Goal: Task Accomplishment & Management: Complete application form

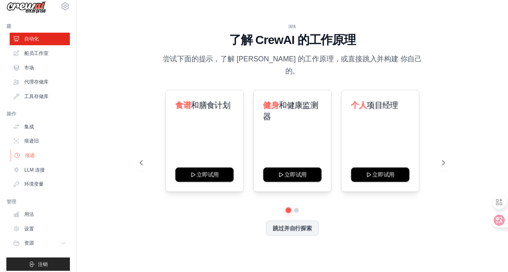
scroll to position [19, 0]
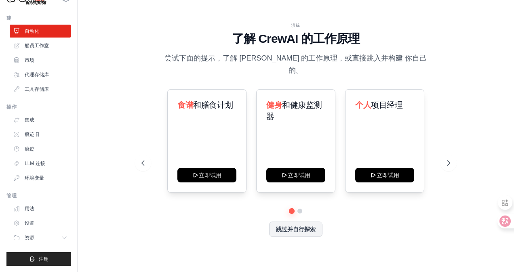
click at [33, 170] on ul "集成 痕迹旧 痕迹 LLM 连接 环境变量" at bounding box center [40, 148] width 61 height 71
click at [36, 164] on font "LLM 连接" at bounding box center [35, 163] width 21 height 6
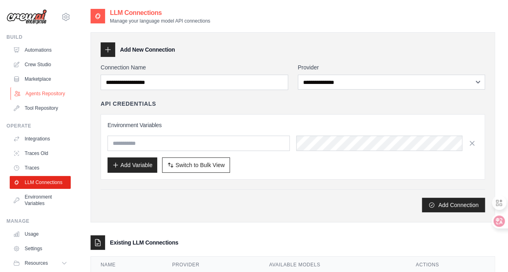
click at [57, 100] on link "Agents Repository" at bounding box center [40, 93] width 61 height 13
click at [47, 96] on link "Agents Repository" at bounding box center [40, 93] width 61 height 13
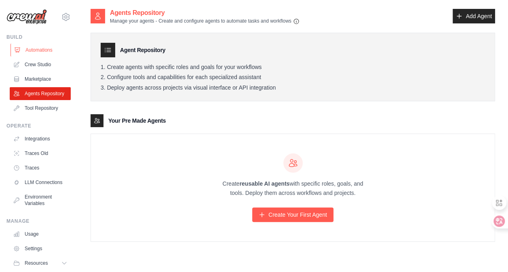
click at [35, 51] on link "Automations" at bounding box center [40, 50] width 61 height 13
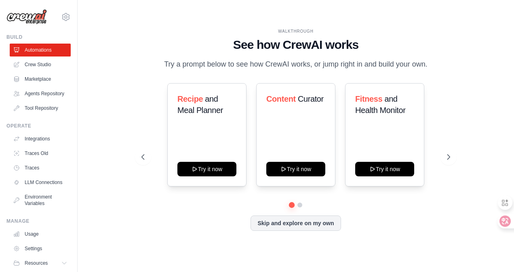
click at [42, 63] on link "Crew Studio" at bounding box center [40, 64] width 61 height 13
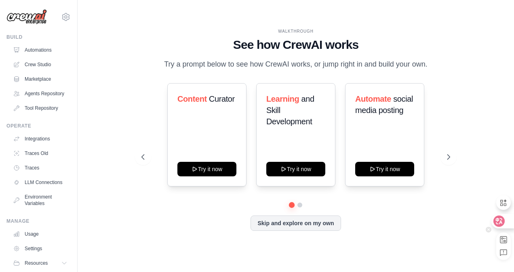
click at [502, 215] on div at bounding box center [502, 221] width 22 height 15
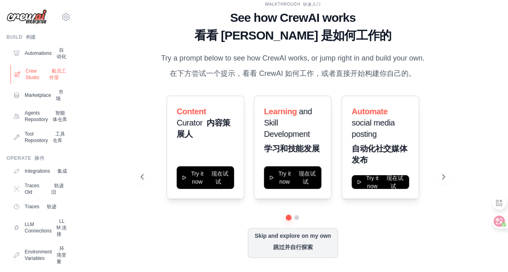
click at [47, 78] on link "Crew Studio 船员工作室" at bounding box center [40, 74] width 61 height 19
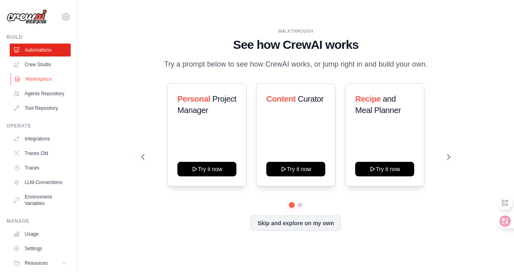
click at [40, 81] on link "Marketplace" at bounding box center [40, 79] width 61 height 13
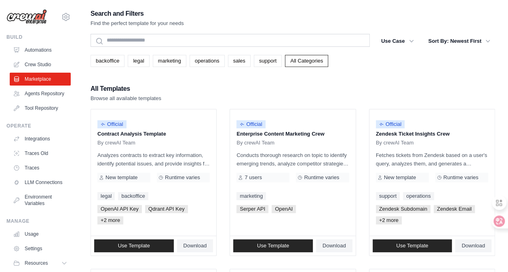
click at [46, 107] on ul "Automations Crew Studio Marketplace Agents Repository Tool Repository" at bounding box center [40, 79] width 61 height 71
click at [43, 100] on link "Agents Repository" at bounding box center [40, 93] width 61 height 13
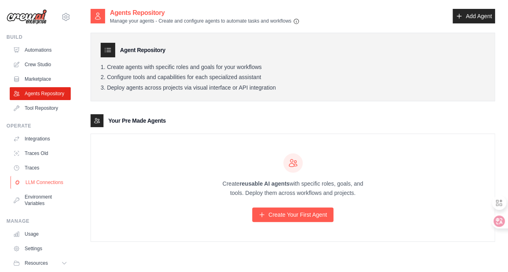
click at [42, 188] on link "LLM Connections" at bounding box center [40, 182] width 61 height 13
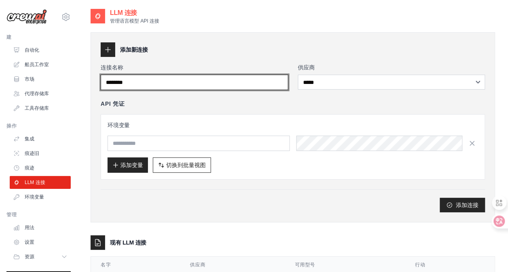
click at [152, 79] on input "连接名称" at bounding box center [194, 82] width 187 height 15
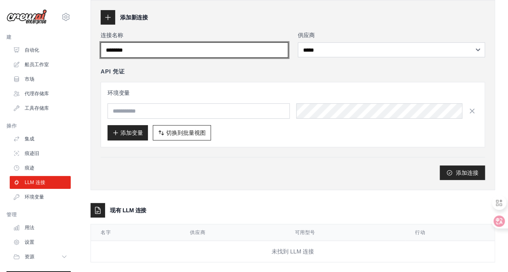
scroll to position [42, 0]
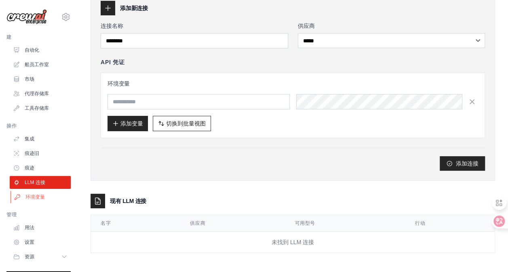
click at [40, 195] on font "环境变量" at bounding box center [34, 197] width 19 height 6
click at [41, 168] on link "痕迹" at bounding box center [40, 168] width 61 height 13
click at [40, 143] on link "集成" at bounding box center [40, 138] width 61 height 13
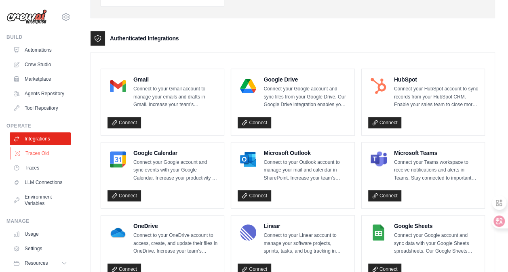
scroll to position [162, 0]
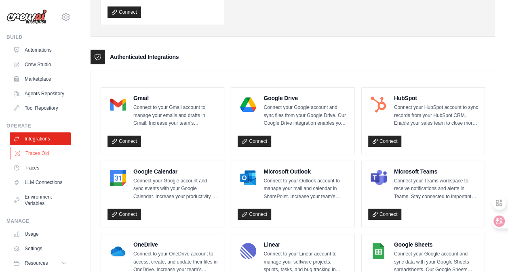
click at [48, 158] on link "Traces Old" at bounding box center [40, 153] width 61 height 13
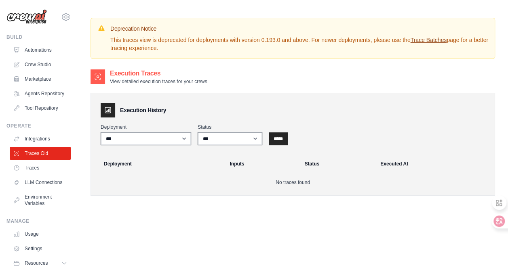
click at [42, 124] on ul "Build Automations Crew Studio Marketplace Agents Repository GitHub" at bounding box center [38, 163] width 64 height 258
click at [42, 115] on link "Tool Repository" at bounding box center [40, 108] width 61 height 13
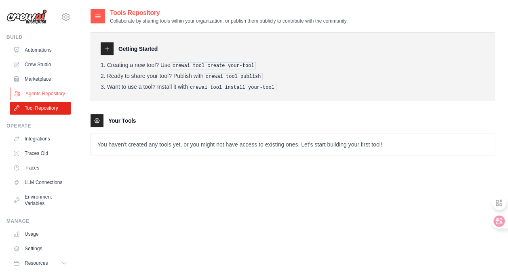
click at [52, 97] on link "Agents Repository" at bounding box center [40, 93] width 61 height 13
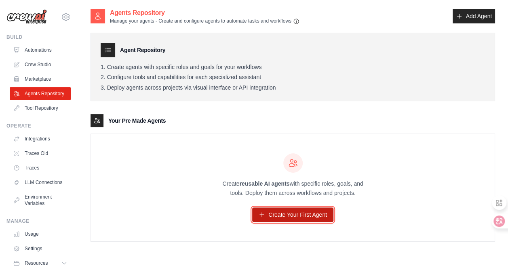
click at [312, 214] on link "Create Your First Agent" at bounding box center [292, 215] width 81 height 15
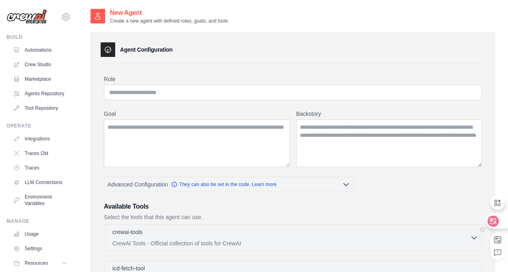
click at [495, 222] on icon at bounding box center [492, 221] width 7 height 6
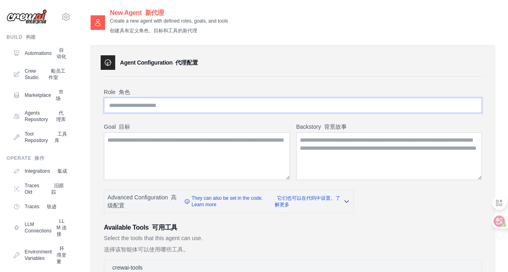
click at [212, 104] on input "Role 角色" at bounding box center [293, 105] width 378 height 15
click at [215, 153] on textarea "Goal 目标" at bounding box center [197, 156] width 186 height 48
click at [325, 162] on textarea "Backstory 背景故事" at bounding box center [389, 156] width 186 height 48
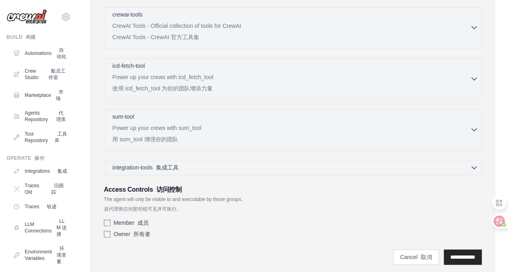
scroll to position [275, 0]
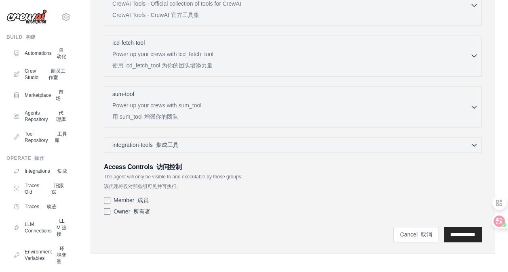
click at [240, 64] on p "Power up your crews with icd_fetch_tool 使用 icd_fetch_tool 为你的团队增添力量" at bounding box center [290, 61] width 357 height 23
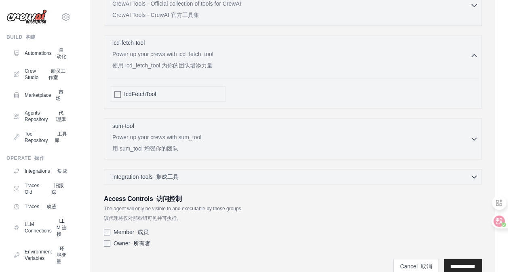
click at [250, 62] on p "Power up your crews with icd_fetch_tool 使用 icd_fetch_tool 为你的团队增添力量" at bounding box center [290, 61] width 357 height 23
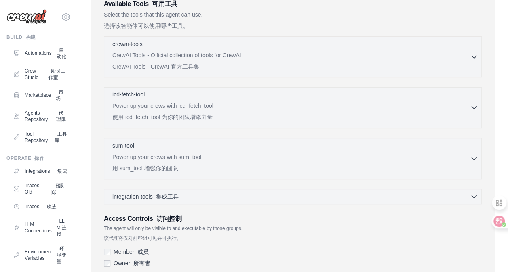
scroll to position [195, 0]
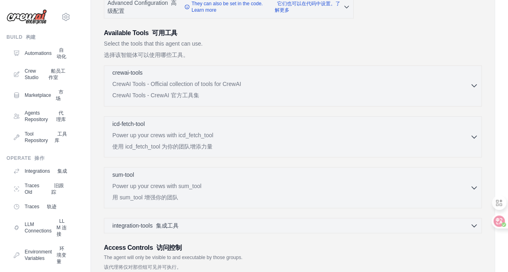
click at [277, 82] on p "CrewAI Tools - Official collection of tools for CrewAI CrewAI Tools - CrewAI 官方…" at bounding box center [290, 91] width 357 height 23
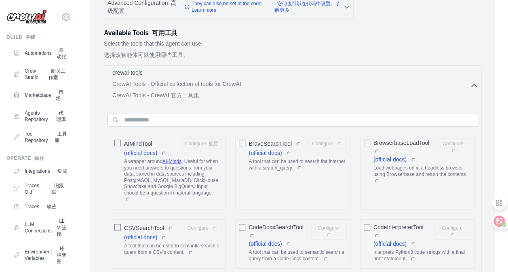
click at [277, 82] on p "CrewAI Tools - Official collection of tools for CrewAI CrewAI Tools - CrewAI 官方…" at bounding box center [290, 91] width 357 height 23
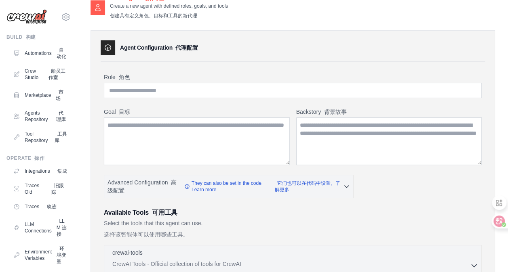
scroll to position [0, 0]
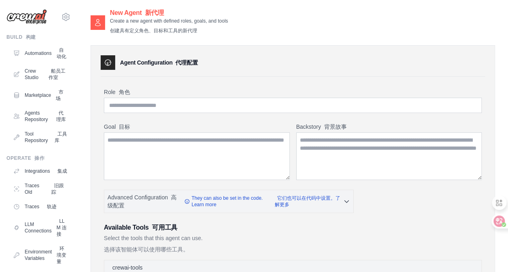
click at [212, 95] on label "Role 角色" at bounding box center [293, 92] width 378 height 8
click at [212, 98] on input "Role 角色" at bounding box center [293, 105] width 378 height 15
click at [220, 103] on input "Role 角色" at bounding box center [293, 105] width 378 height 15
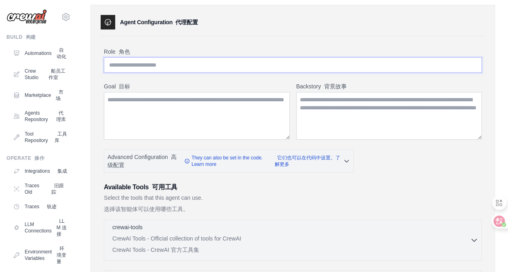
paste input "*******"
type input "*******"
click at [184, 109] on textarea "Goal 目标" at bounding box center [197, 116] width 186 height 48
paste textarea "**********"
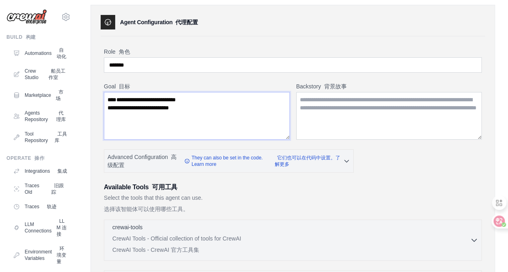
type textarea "**********"
click at [339, 99] on textarea "Backstory 背景故事" at bounding box center [389, 116] width 186 height 48
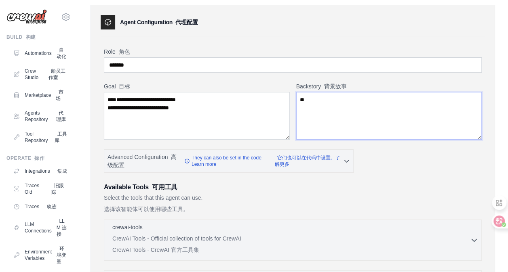
type textarea "*"
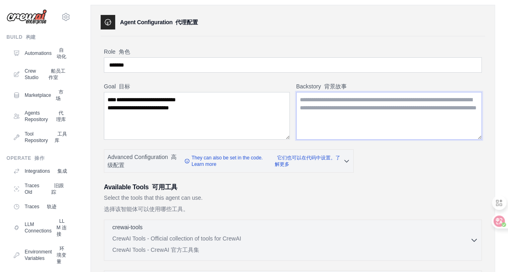
click at [374, 103] on textarea "Backstory 背景故事" at bounding box center [389, 116] width 186 height 48
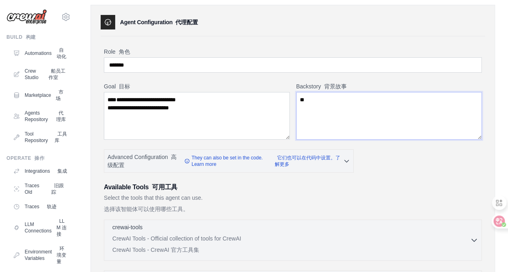
type textarea "*"
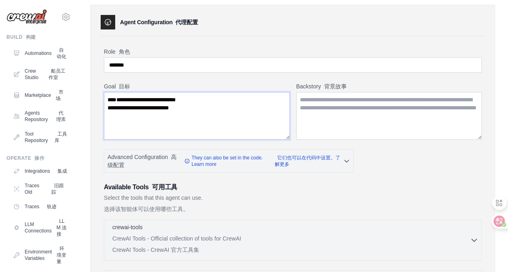
drag, startPoint x: 173, startPoint y: 100, endPoint x: 112, endPoint y: 102, distance: 61.0
click at [112, 102] on textarea "**********" at bounding box center [197, 116] width 186 height 48
click at [328, 109] on textarea "Backstory 背景故事" at bounding box center [389, 116] width 186 height 48
paste textarea "**********"
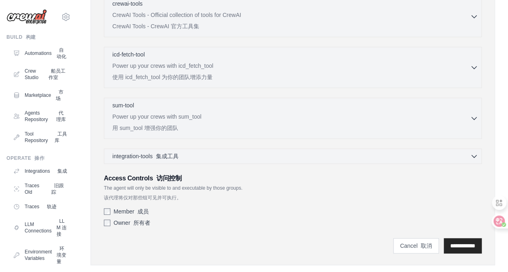
scroll to position [275, 0]
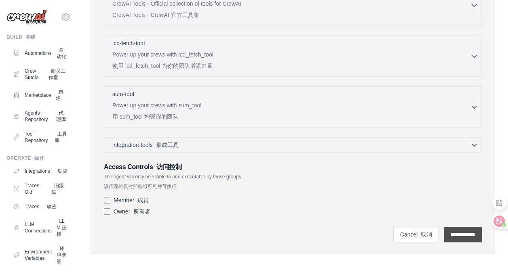
type textarea "**********"
click at [456, 232] on input "**********" at bounding box center [462, 234] width 38 height 15
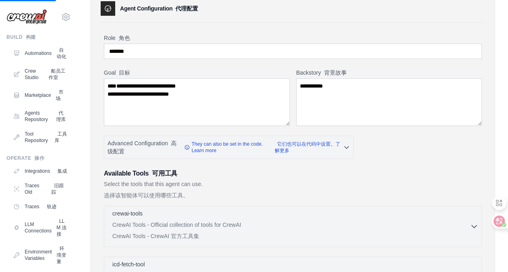
scroll to position [0, 0]
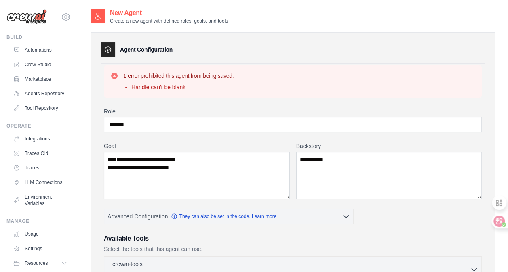
drag, startPoint x: 191, startPoint y: 88, endPoint x: 206, endPoint y: 94, distance: 16.7
click at [200, 93] on div "1 error prohibited this agent from being saved: Handle can't be blank" at bounding box center [293, 81] width 378 height 32
click at [248, 177] on textarea "**********" at bounding box center [197, 175] width 186 height 47
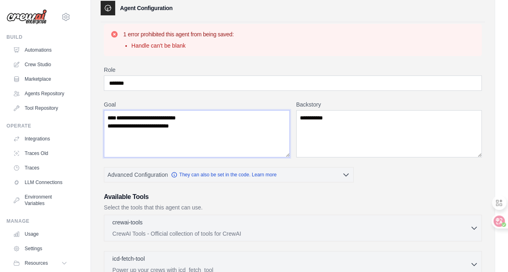
scroll to position [81, 0]
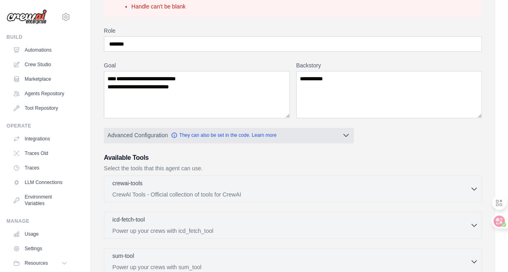
click at [342, 136] on icon "button" at bounding box center [346, 135] width 8 height 8
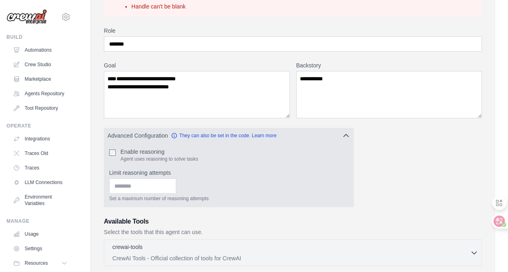
click at [116, 151] on div "Enable reasoning Agent uses reasoning to solve tasks" at bounding box center [228, 155] width 239 height 15
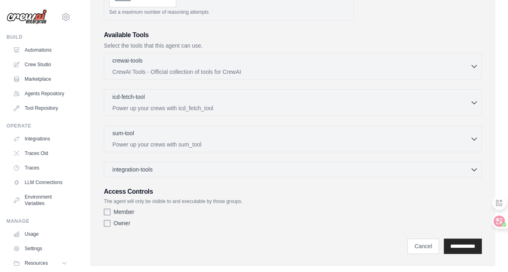
scroll to position [279, 0]
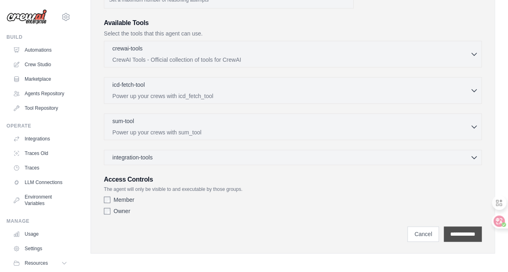
click at [446, 228] on input "**********" at bounding box center [462, 234] width 38 height 15
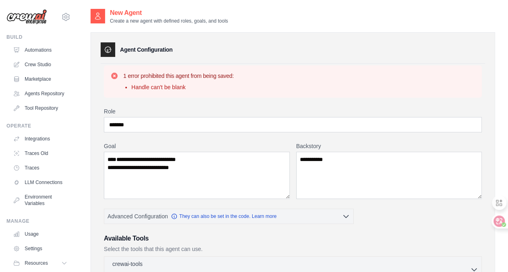
scroll to position [81, 0]
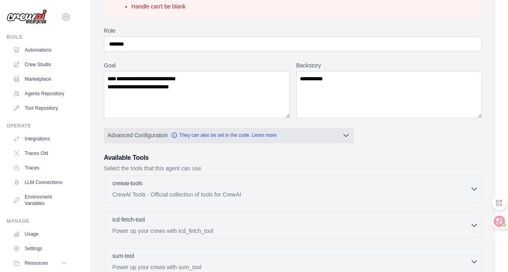
click at [327, 134] on button "Advanced Configuration They can also be set in the code. Learn more" at bounding box center [228, 135] width 249 height 15
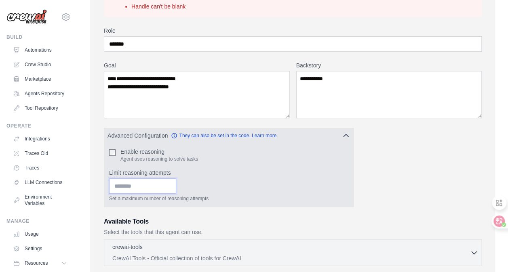
click at [142, 187] on input "Limit reasoning attempts" at bounding box center [142, 185] width 67 height 15
click at [176, 187] on input "Limit reasoning attempts" at bounding box center [142, 185] width 67 height 15
click at [176, 184] on input "Limit reasoning attempts" at bounding box center [142, 185] width 67 height 15
click at [176, 183] on input "*" at bounding box center [142, 185] width 67 height 15
type input "*"
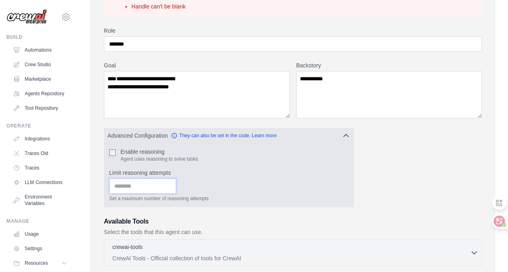
click at [176, 182] on input "*" at bounding box center [142, 185] width 67 height 15
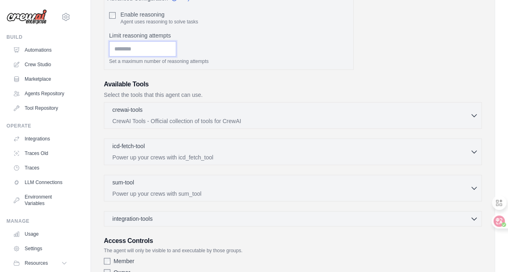
scroll to position [279, 0]
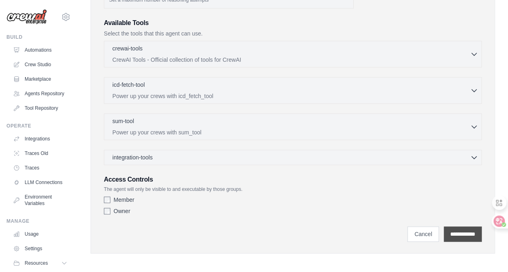
click at [453, 231] on input "**********" at bounding box center [462, 234] width 38 height 15
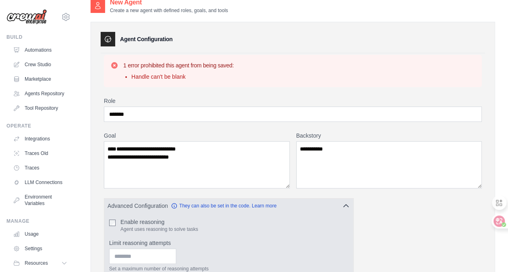
scroll to position [0, 0]
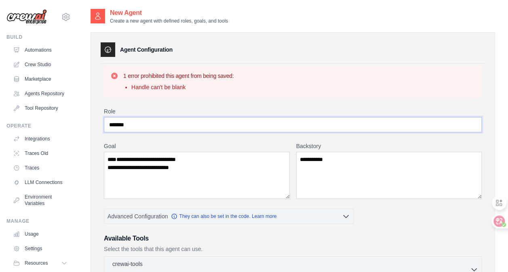
click at [257, 126] on input "*******" at bounding box center [293, 124] width 378 height 15
click at [225, 126] on input "*******" at bounding box center [293, 124] width 378 height 15
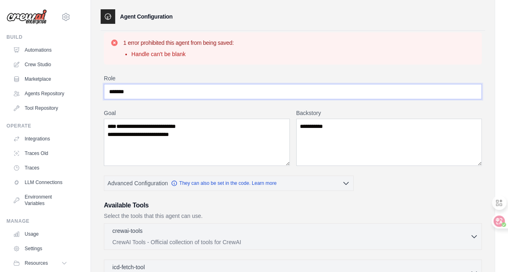
scroll to position [14, 0]
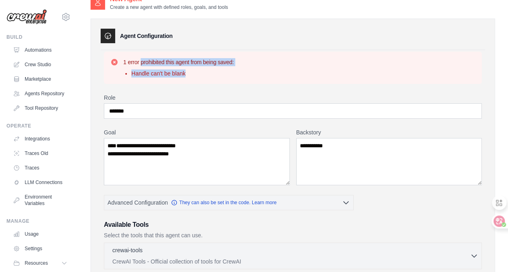
drag, startPoint x: 189, startPoint y: 73, endPoint x: 107, endPoint y: 51, distance: 85.4
click at [107, 52] on div "1 error prohibited this agent from being saved: Handle can't be blank" at bounding box center [293, 68] width 378 height 32
copy div "1 error prohibited this agent from being saved: Handle can't be blank"
click at [297, 55] on div "1 error prohibited this agent from being saved: Handle can't be blank" at bounding box center [293, 68] width 378 height 32
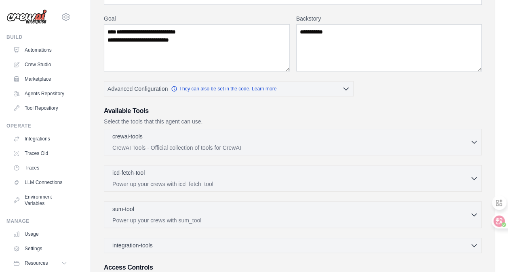
scroll to position [135, 0]
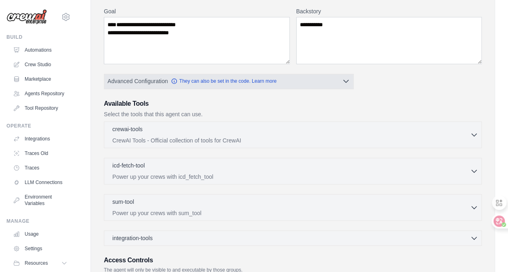
click at [342, 79] on icon "button" at bounding box center [346, 81] width 8 height 8
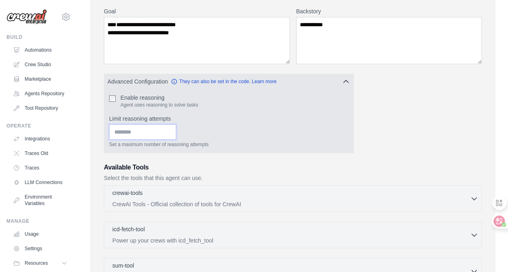
click at [170, 137] on input "*" at bounding box center [142, 131] width 67 height 15
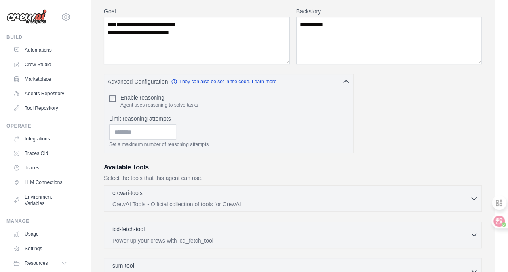
click at [191, 169] on h3 "Available Tools" at bounding box center [293, 168] width 378 height 10
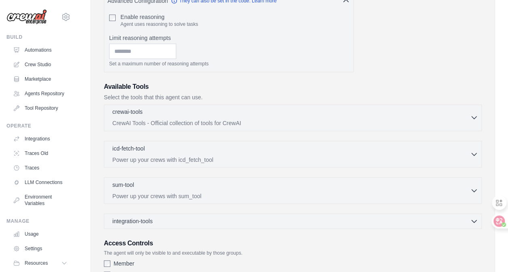
click at [289, 119] on p "CrewAI Tools - Official collection of tools for CrewAI" at bounding box center [290, 123] width 357 height 8
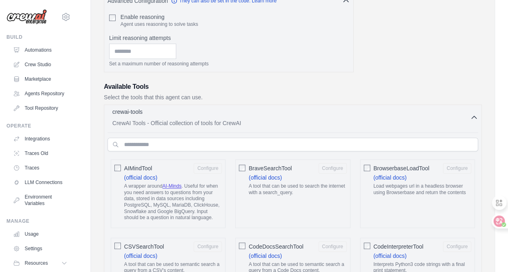
click at [289, 119] on p "CrewAI Tools - Official collection of tools for CrewAI" at bounding box center [290, 123] width 357 height 8
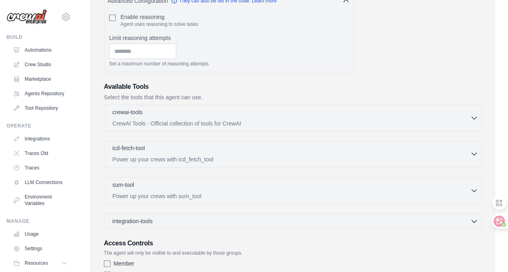
click at [260, 153] on div "icd-fetch-tool 0 selected Power up your crews with icd_fetch_tool" at bounding box center [290, 153] width 357 height 19
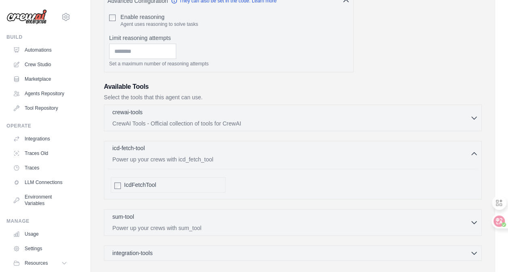
click at [260, 153] on div "icd-fetch-tool 0 selected Power up your crews with icd_fetch_tool" at bounding box center [290, 153] width 357 height 19
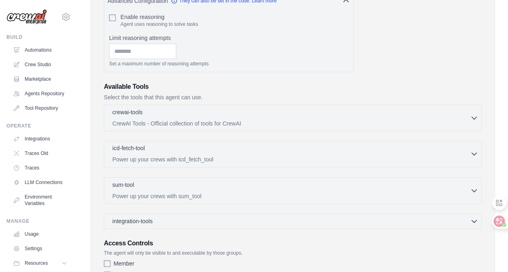
scroll to position [279, 0]
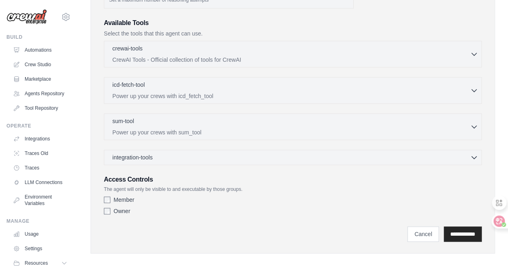
click at [218, 110] on div "crewai-tools 0 selected CrewAI Tools - Official collection of tools for CrewAI" at bounding box center [293, 103] width 378 height 124
click at [231, 128] on p "Power up your crews with sum_tool" at bounding box center [290, 132] width 357 height 8
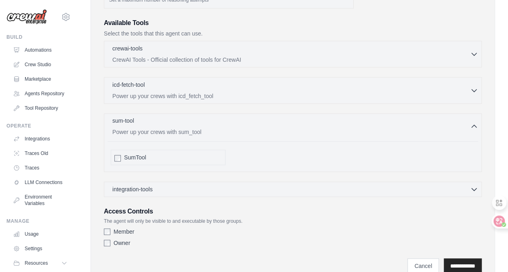
click at [231, 128] on p "Power up your crews with sum_tool" at bounding box center [290, 132] width 357 height 8
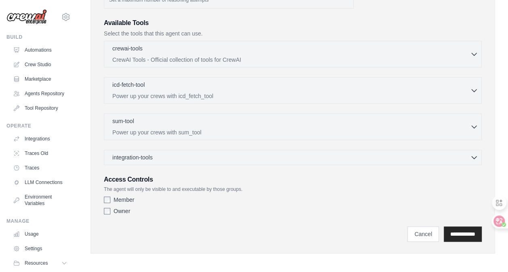
click at [219, 147] on div "crewai-tools 0 selected CrewAI Tools - Official collection of tools for CrewAI" at bounding box center [293, 103] width 378 height 124
click at [220, 154] on div "integration-tools 0 selected" at bounding box center [294, 157] width 365 height 8
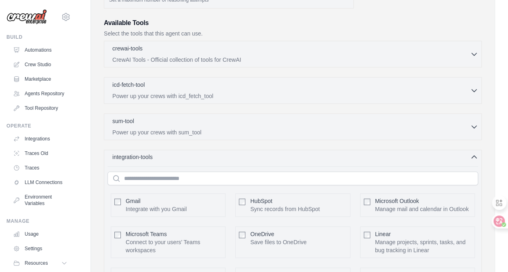
click at [222, 156] on div "integration-tools 0 selected" at bounding box center [294, 157] width 365 height 8
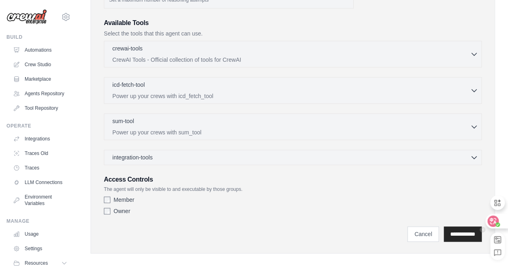
click at [493, 217] on icon at bounding box center [492, 221] width 11 height 11
click at [494, 224] on icon at bounding box center [493, 221] width 8 height 8
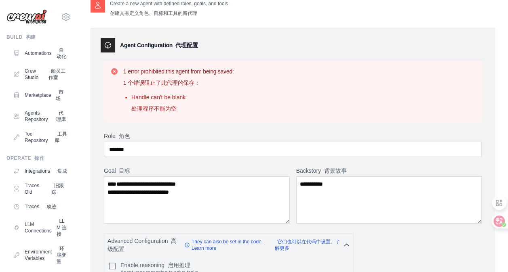
scroll to position [0, 0]
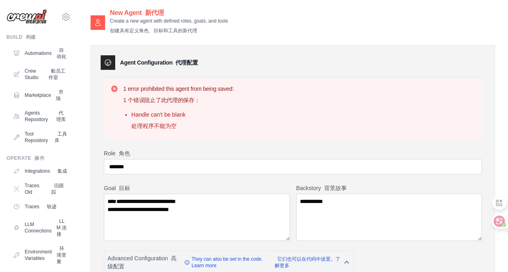
click at [186, 168] on input "*******" at bounding box center [293, 166] width 378 height 15
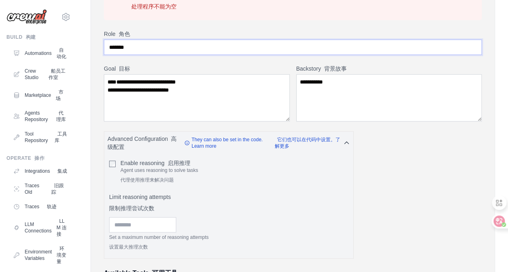
scroll to position [81, 0]
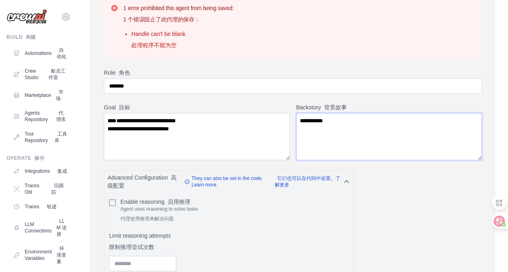
click at [303, 123] on textarea "**********" at bounding box center [389, 136] width 186 height 47
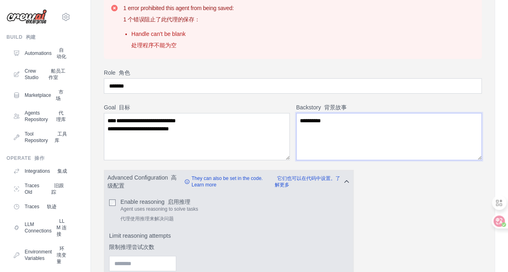
type textarea "**********"
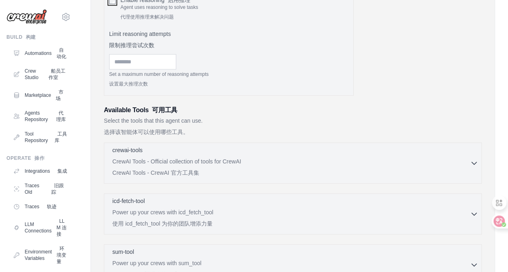
scroll to position [441, 0]
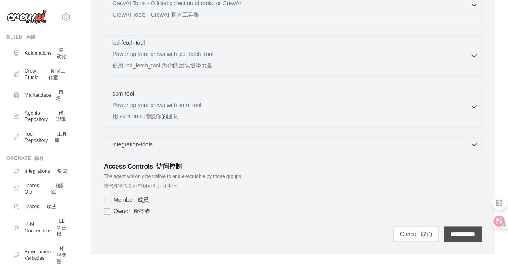
click at [463, 228] on input "**********" at bounding box center [462, 234] width 38 height 15
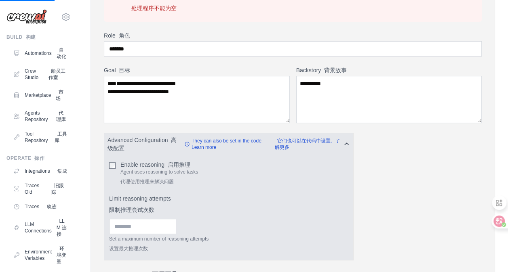
scroll to position [0, 0]
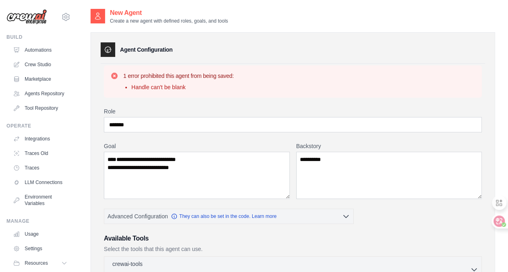
click at [182, 67] on div "1 error prohibited this agent from being saved: Handle can't be blank" at bounding box center [293, 81] width 378 height 32
click at [177, 81] on div "1 error prohibited this agent from being saved: Handle can't be blank" at bounding box center [178, 81] width 110 height 19
click at [187, 88] on li "Handle can't be blank" at bounding box center [182, 87] width 102 height 8
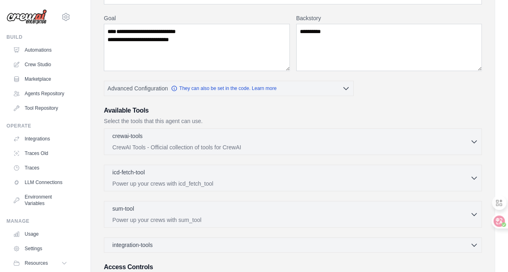
scroll to position [121, 0]
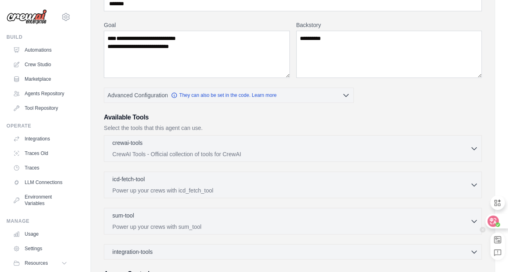
click at [496, 222] on icon at bounding box center [493, 221] width 8 height 8
click at [497, 222] on icon at bounding box center [492, 221] width 11 height 11
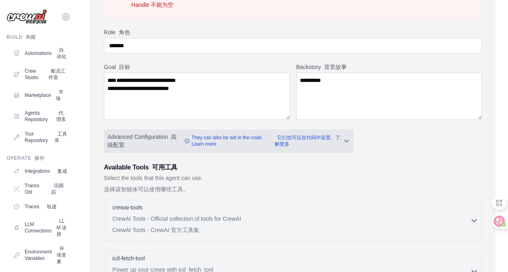
scroll to position [150, 0]
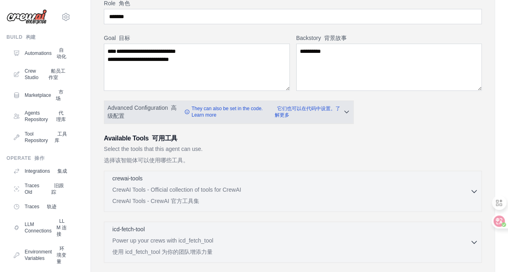
click at [346, 112] on icon "button" at bounding box center [346, 112] width 7 height 8
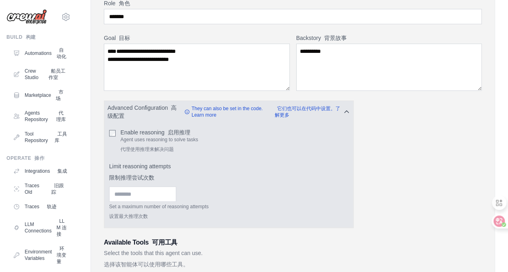
click at [346, 112] on icon "button" at bounding box center [346, 112] width 7 height 8
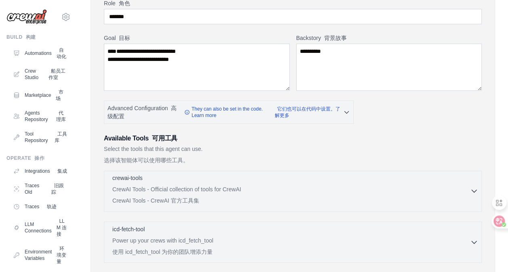
click at [221, 188] on p "CrewAI Tools - Official collection of tools for CrewAI CrewAI Tools - CrewAI 官方…" at bounding box center [290, 196] width 357 height 23
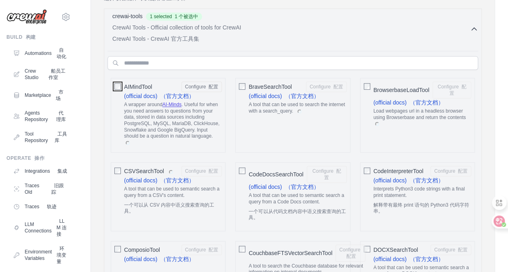
scroll to position [312, 0]
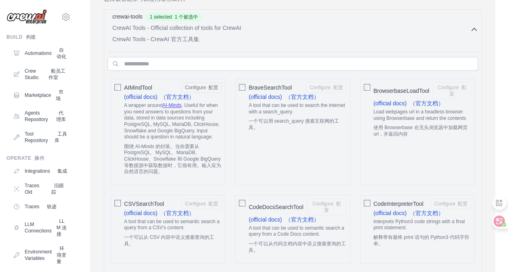
click at [452, 31] on p "CrewAI Tools - Official collection of tools for CrewAI CrewAI Tools - CrewAI 官方…" at bounding box center [290, 35] width 357 height 23
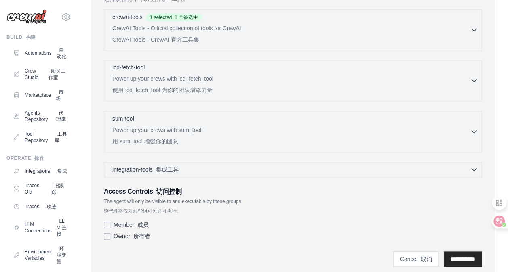
click at [377, 86] on p "Power up your crews with icd_fetch_tool 使用 icd_fetch_tool 为你的团队增添力量" at bounding box center [290, 86] width 357 height 23
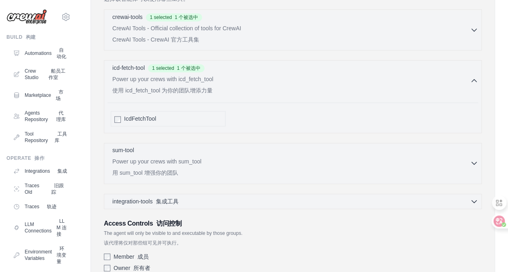
click at [291, 157] on p "Power up your crews with sum_tool 用 sum_tool 增强你的团队" at bounding box center [290, 168] width 357 height 23
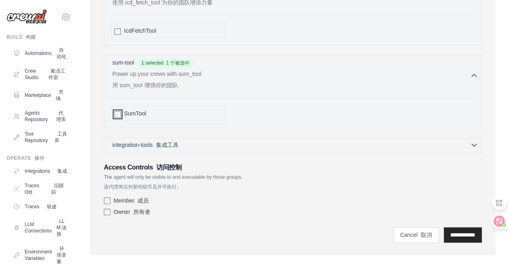
scroll to position [400, 0]
click at [236, 141] on div "integration-tools 集成工具 0 selected" at bounding box center [294, 145] width 365 height 8
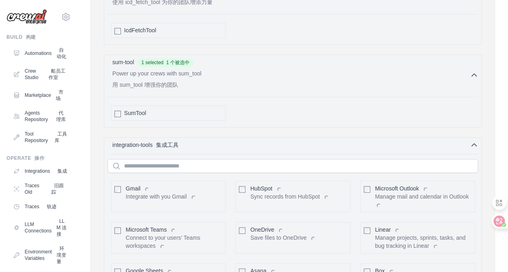
click at [122, 183] on div "Gmail Integrate with you Gmail Configure" at bounding box center [168, 196] width 115 height 31
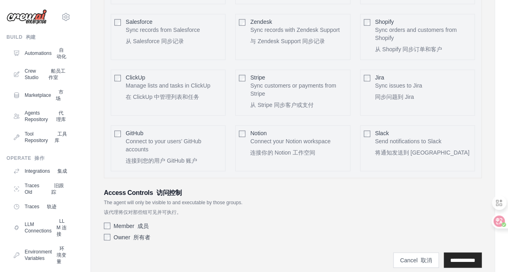
scroll to position [766, 0]
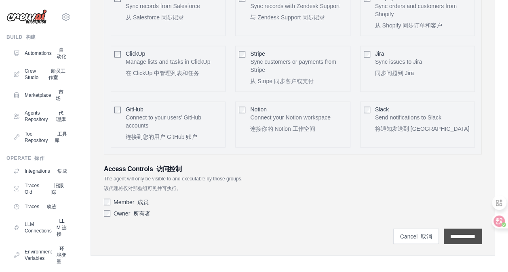
click at [447, 232] on input "**********" at bounding box center [462, 236] width 38 height 15
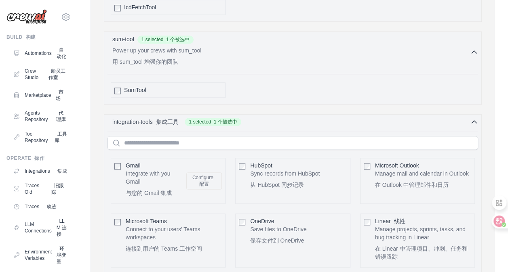
scroll to position [0, 0]
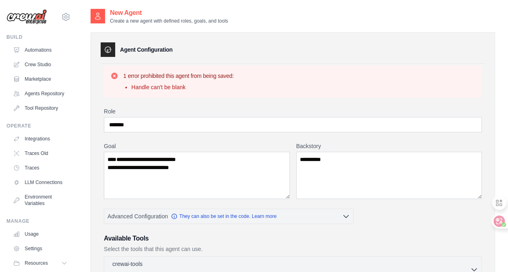
click at [144, 80] on div "1 error prohibited this agent from being saved: Handle can't be blank" at bounding box center [178, 81] width 110 height 19
click at [162, 76] on h3 "1 error prohibited this agent from being saved:" at bounding box center [178, 76] width 110 height 8
click at [111, 125] on input "*******" at bounding box center [293, 124] width 378 height 15
click at [115, 157] on textarea "**********" at bounding box center [197, 175] width 186 height 47
click at [115, 166] on textarea "**********" at bounding box center [197, 175] width 186 height 47
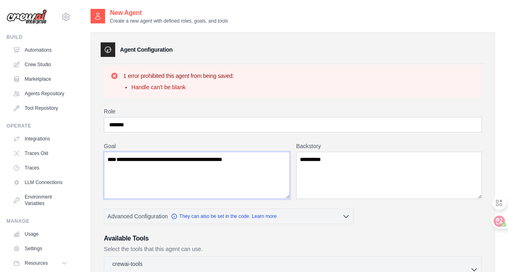
click at [236, 167] on textarea "**********" at bounding box center [197, 175] width 186 height 47
type textarea "**********"
click at [495, 221] on icon at bounding box center [492, 221] width 7 height 6
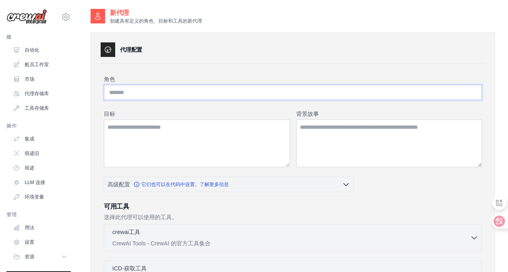
click at [155, 96] on input "角色" at bounding box center [293, 92] width 378 height 15
type input "*******"
click at [177, 131] on textarea "目标" at bounding box center [197, 144] width 186 height 48
click at [324, 140] on textarea "背景故事" at bounding box center [389, 144] width 186 height 48
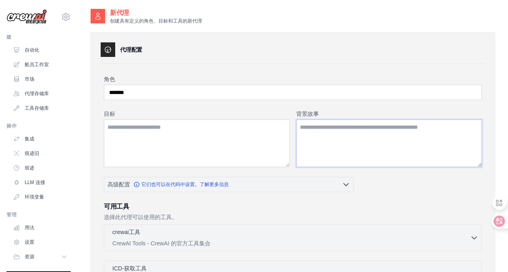
drag, startPoint x: 433, startPoint y: 136, endPoint x: 306, endPoint y: 120, distance: 127.7
click at [306, 120] on textarea "背景故事" at bounding box center [389, 144] width 186 height 48
click at [355, 138] on textarea "背景故事" at bounding box center [389, 144] width 186 height 48
type textarea "*"
click at [307, 130] on textarea "背景故事" at bounding box center [389, 144] width 186 height 48
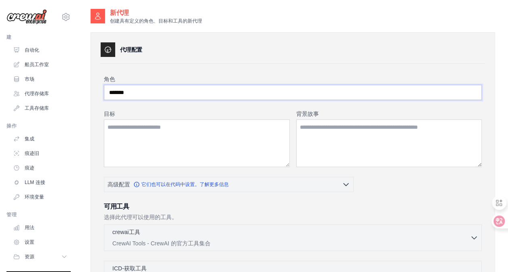
drag, startPoint x: 162, startPoint y: 94, endPoint x: 65, endPoint y: 89, distance: 96.3
click at [65, 89] on div "[EMAIL_ADDRESS][DOMAIN_NAME] Settings 建 自动化" at bounding box center [254, 229] width 508 height 458
click at [127, 125] on textarea "目标" at bounding box center [197, 144] width 186 height 48
paste textarea "*******"
type textarea "*******"
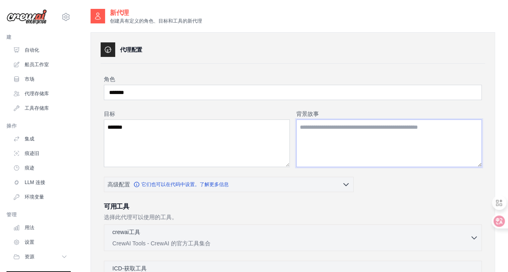
click at [339, 132] on textarea "背景故事" at bounding box center [389, 144] width 186 height 48
paste textarea "*******"
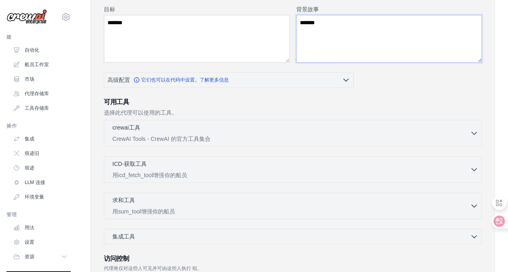
scroll to position [103, 0]
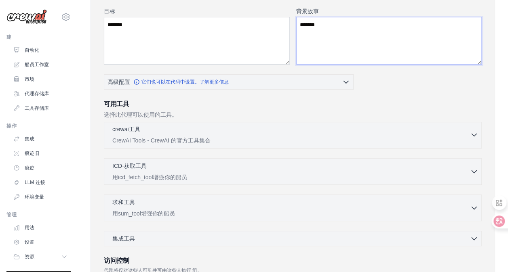
type textarea "*******"
click at [169, 136] on p "CrewAI Tools - CrewAI 的官方工具集合" at bounding box center [290, 140] width 357 height 8
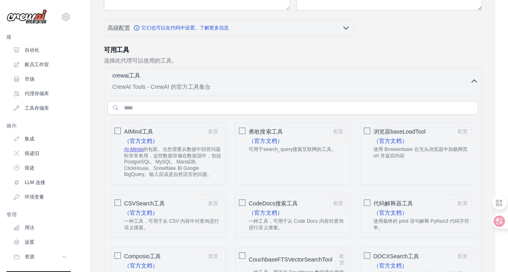
scroll to position [183, 0]
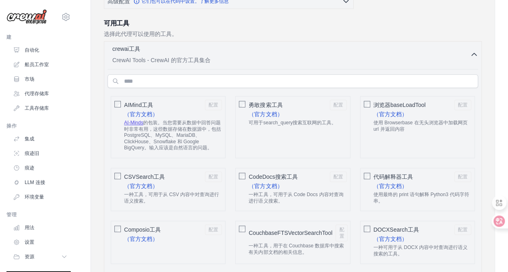
click at [112, 101] on div "AIMind工具 配置 （官方文档） AI-Minds 的包装。当您需要从数据中回答问题时非常有用，这些数据存储在数据源中，包括 PostgreSQL、MyS…" at bounding box center [168, 127] width 115 height 62
click at [278, 61] on p "CrewAI Tools - CrewAI 的官方工具集合" at bounding box center [290, 60] width 357 height 8
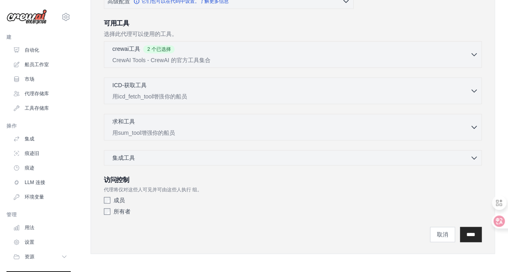
click at [199, 99] on div "ICD-获取工具 0 selected 用icd_fetch_tool增强你的船员 IcdFetchTool" at bounding box center [293, 91] width 378 height 27
click at [195, 93] on p "用icd_fetch_tool增强你的船员" at bounding box center [290, 96] width 357 height 8
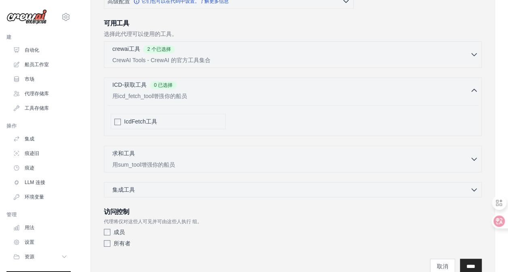
click at [232, 92] on p "用icd_fetch_tool增强你的船员" at bounding box center [290, 96] width 357 height 8
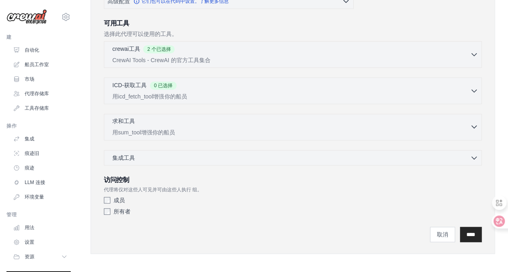
click at [200, 118] on div "求和工具 0 selected" at bounding box center [290, 122] width 357 height 10
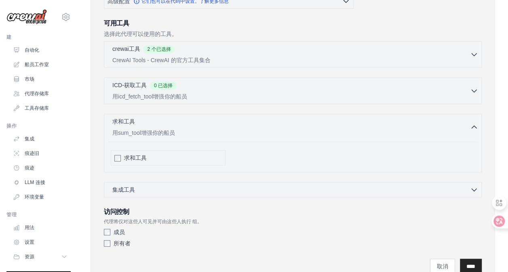
click at [111, 159] on div "求和工具" at bounding box center [168, 157] width 115 height 15
click at [212, 191] on div "集成工具 0 selected Gmail Integrate with you Gmail Box" at bounding box center [293, 189] width 378 height 15
click at [212, 186] on div "集成工具 0 selected" at bounding box center [294, 189] width 365 height 8
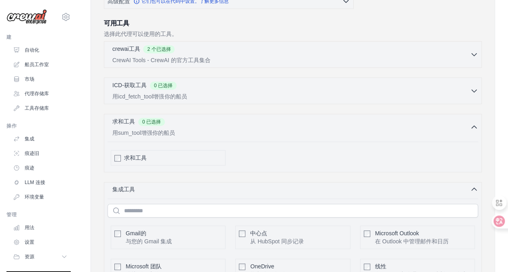
scroll to position [264, 0]
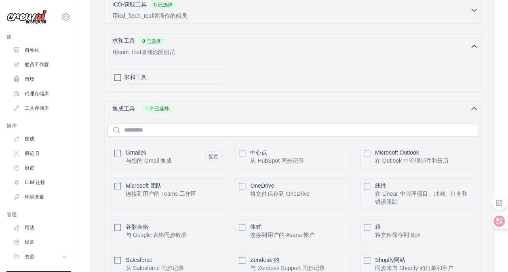
click at [278, 105] on div "集成工具 1 个已选择" at bounding box center [294, 109] width 365 height 8
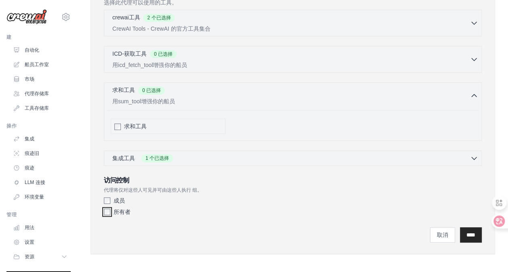
click at [107, 212] on div "所有者" at bounding box center [293, 212] width 378 height 8
click at [112, 212] on div "所有者" at bounding box center [293, 212] width 378 height 8
click at [460, 229] on input "****" at bounding box center [471, 234] width 22 height 15
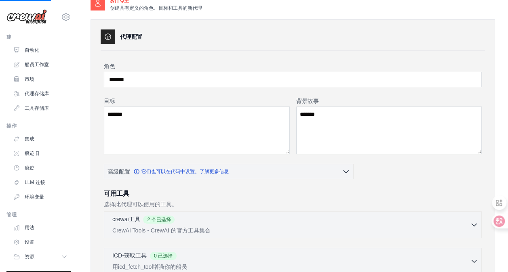
scroll to position [0, 0]
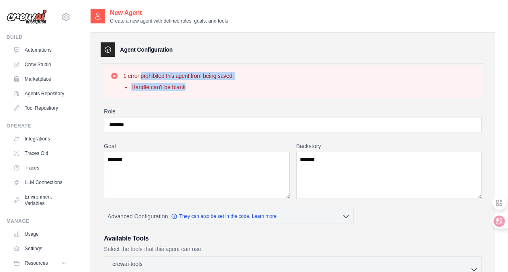
drag, startPoint x: 193, startPoint y: 87, endPoint x: 124, endPoint y: 77, distance: 68.9
click at [124, 77] on div "1 error prohibited this agent from being saved: Handle can't be blank" at bounding box center [178, 81] width 110 height 19
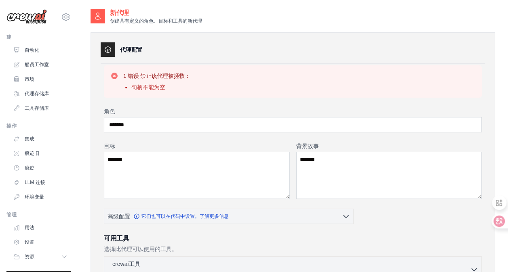
click at [225, 86] on div "1 错误 禁止该代理被拯救： 句柄不能为空" at bounding box center [292, 81] width 365 height 19
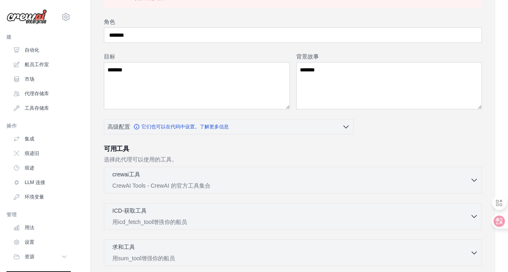
scroll to position [54, 0]
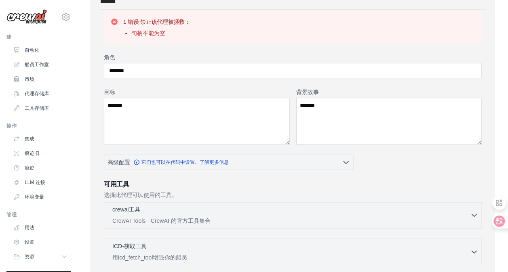
click at [252, 213] on div "crewai工具 0 selected" at bounding box center [290, 211] width 357 height 10
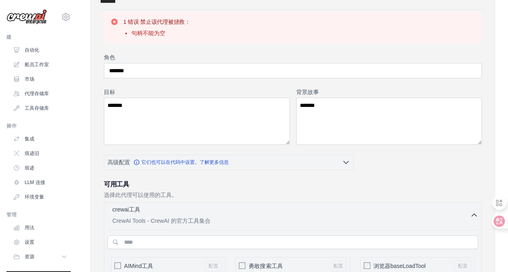
click at [260, 208] on div "crewai工具 0 selected" at bounding box center [290, 211] width 357 height 10
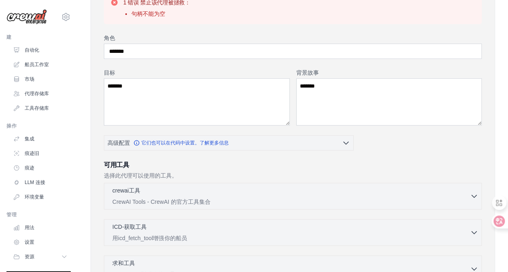
scroll to position [14, 0]
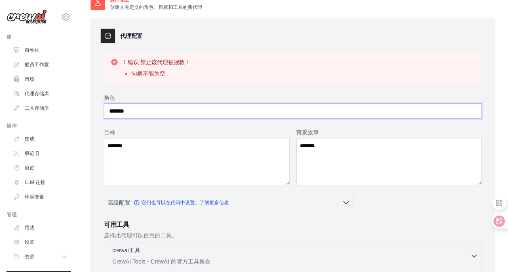
click at [177, 114] on input "*******" at bounding box center [293, 110] width 378 height 15
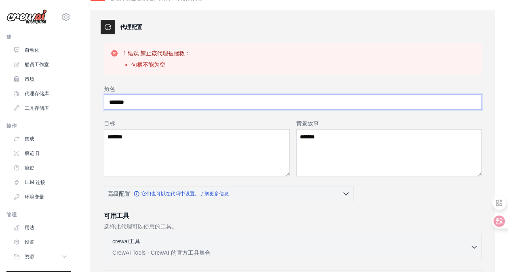
scroll to position [0, 0]
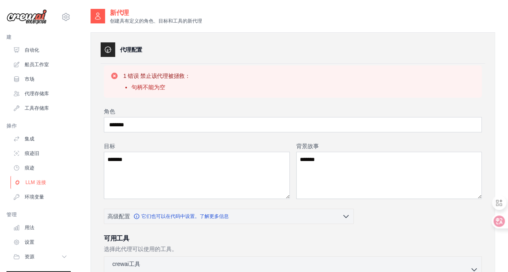
click at [46, 182] on link "LLM 连接" at bounding box center [40, 182] width 61 height 13
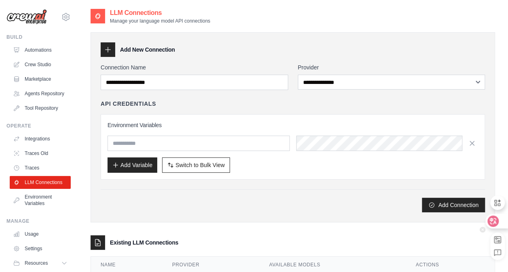
click at [494, 220] on icon at bounding box center [492, 221] width 7 height 6
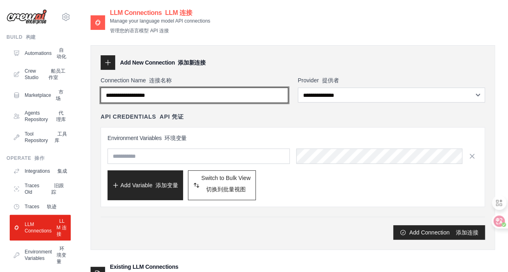
click at [254, 99] on input "Connection Name 连接名称" at bounding box center [194, 95] width 187 height 15
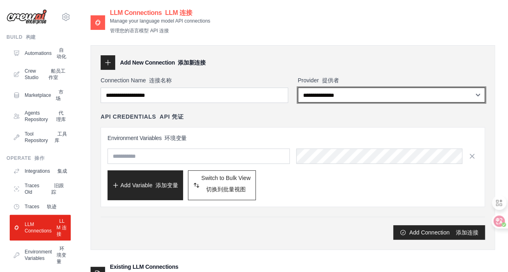
click at [354, 88] on select "**********" at bounding box center [391, 95] width 187 height 15
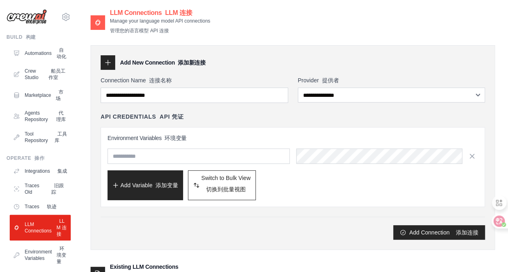
click at [218, 103] on div "**********" at bounding box center [293, 158] width 384 height 164
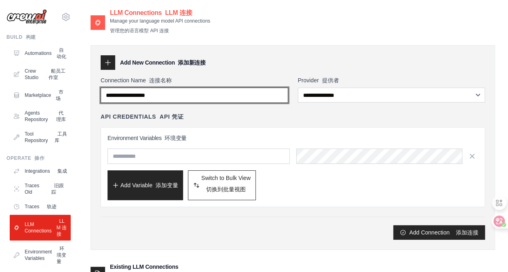
click at [235, 97] on input "Connection Name 连接名称" at bounding box center [194, 95] width 187 height 15
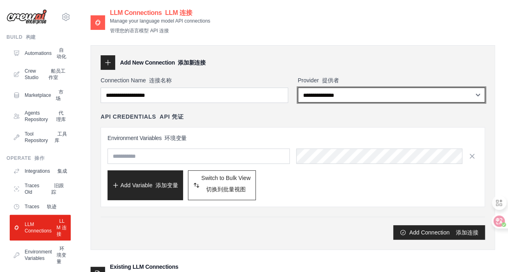
click at [309, 98] on select "**********" at bounding box center [391, 95] width 187 height 15
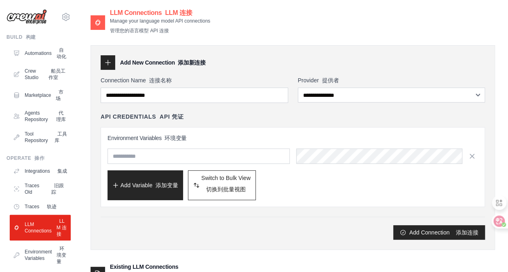
click at [211, 131] on div "Environment Variables 环境变量 Add Variable 添加变量 Switch to Bulk View 切换到批量视图 Switch…" at bounding box center [293, 167] width 384 height 80
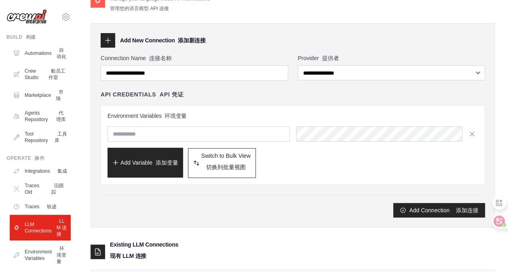
scroll to position [40, 0]
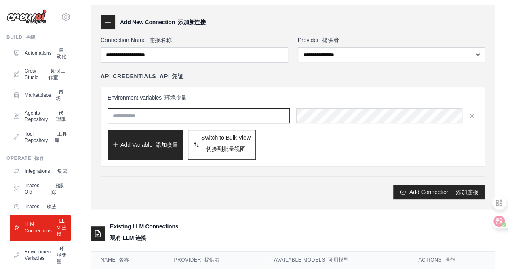
click at [215, 115] on input "text" at bounding box center [198, 115] width 182 height 15
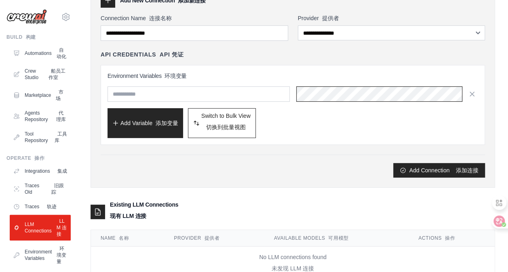
scroll to position [92, 0]
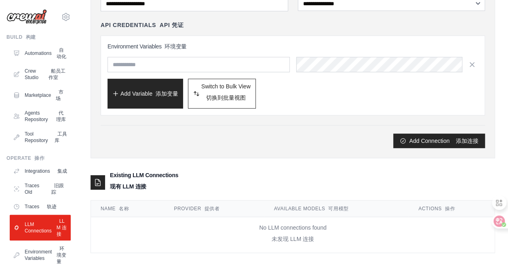
click at [207, 184] on div "Existing LLM Connections 现有 LLM 连接" at bounding box center [292, 182] width 404 height 23
click at [302, 219] on td "No LLM connections found 未发现 LLM 连接" at bounding box center [292, 235] width 403 height 36
